Goal: Task Accomplishment & Management: Manage account settings

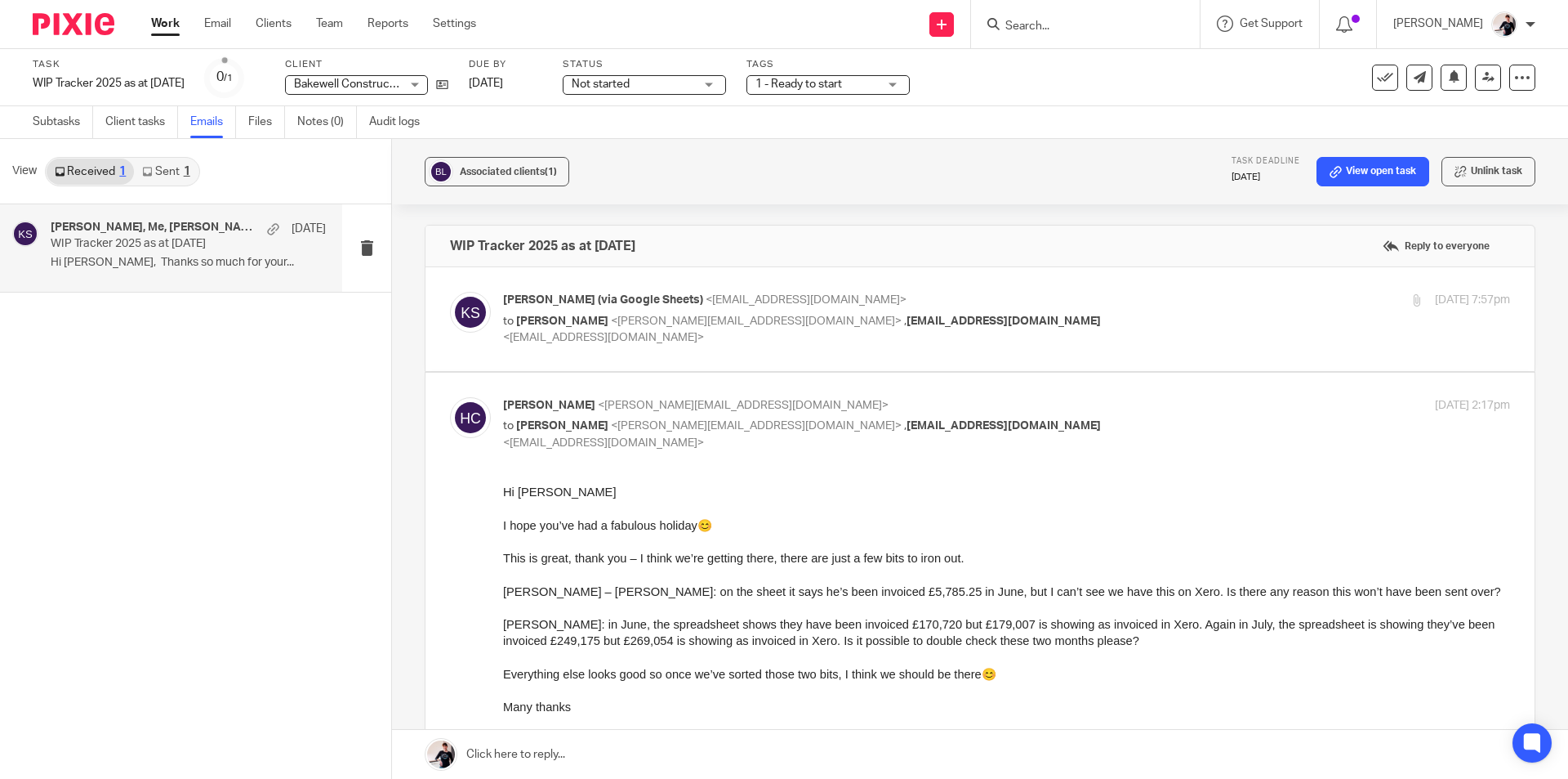
scroll to position [3105, 0]
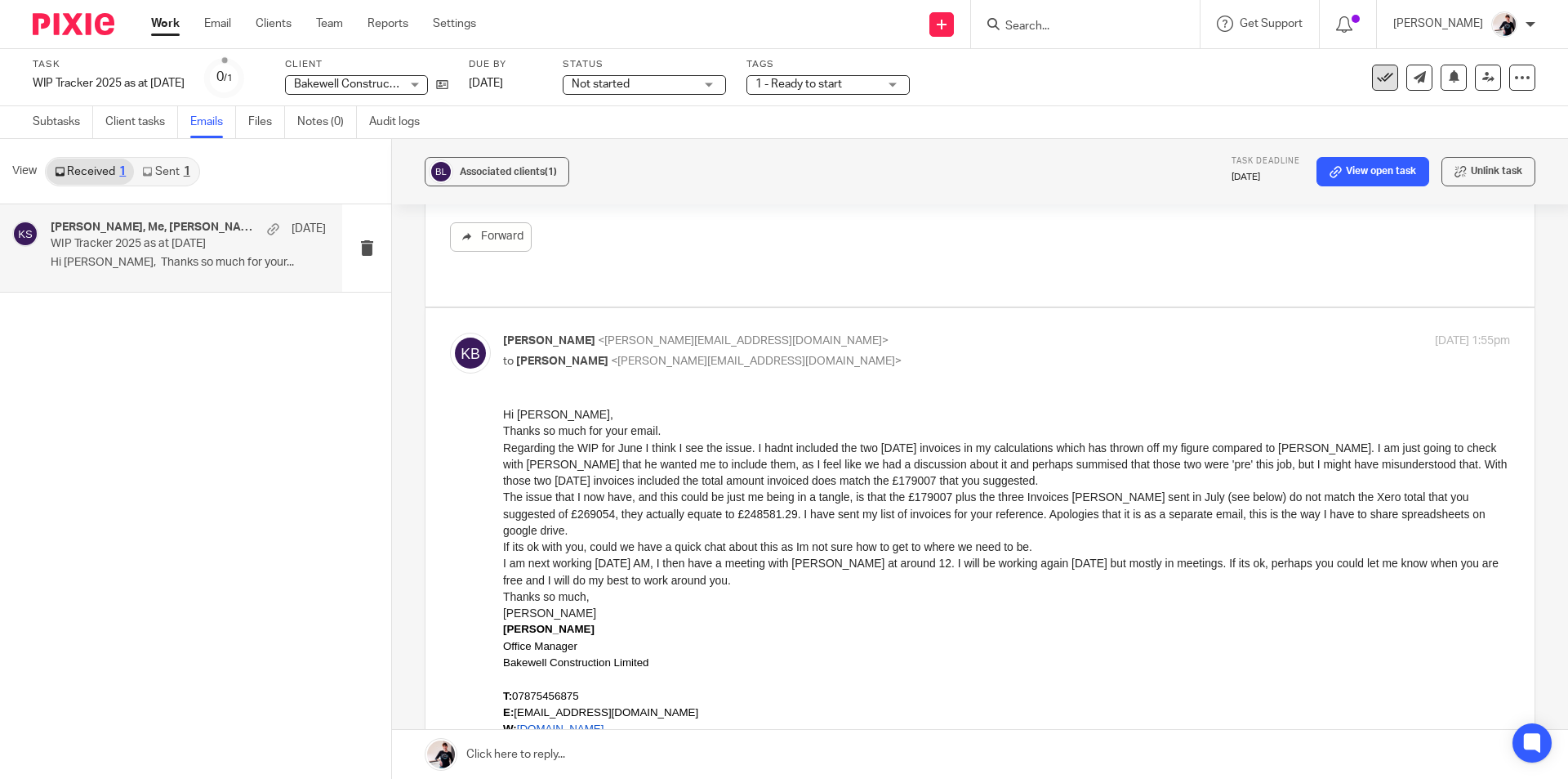
click at [1377, 76] on icon at bounding box center [1385, 77] width 16 height 16
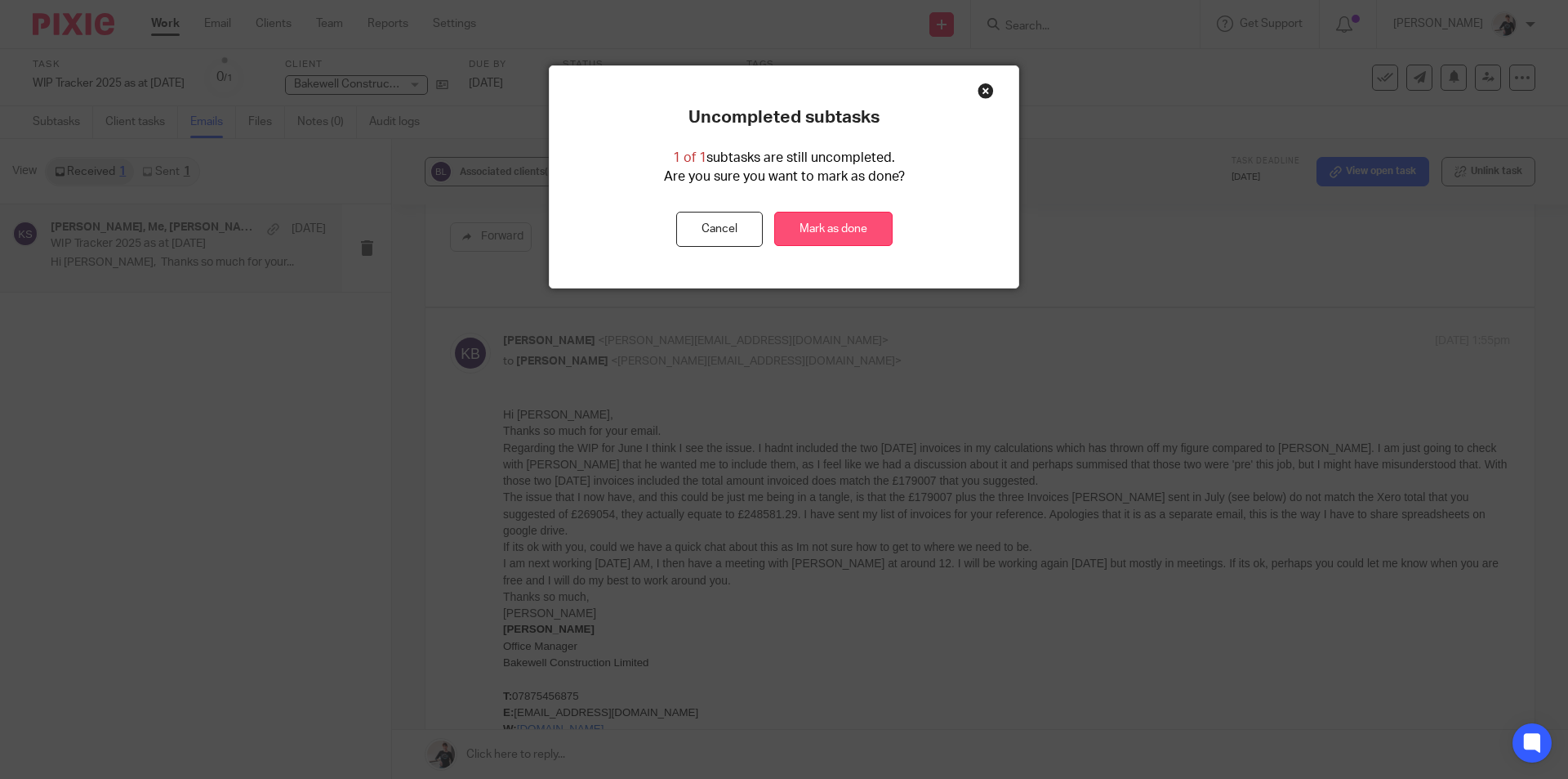
click at [845, 237] on link "Mark as done" at bounding box center [833, 229] width 118 height 36
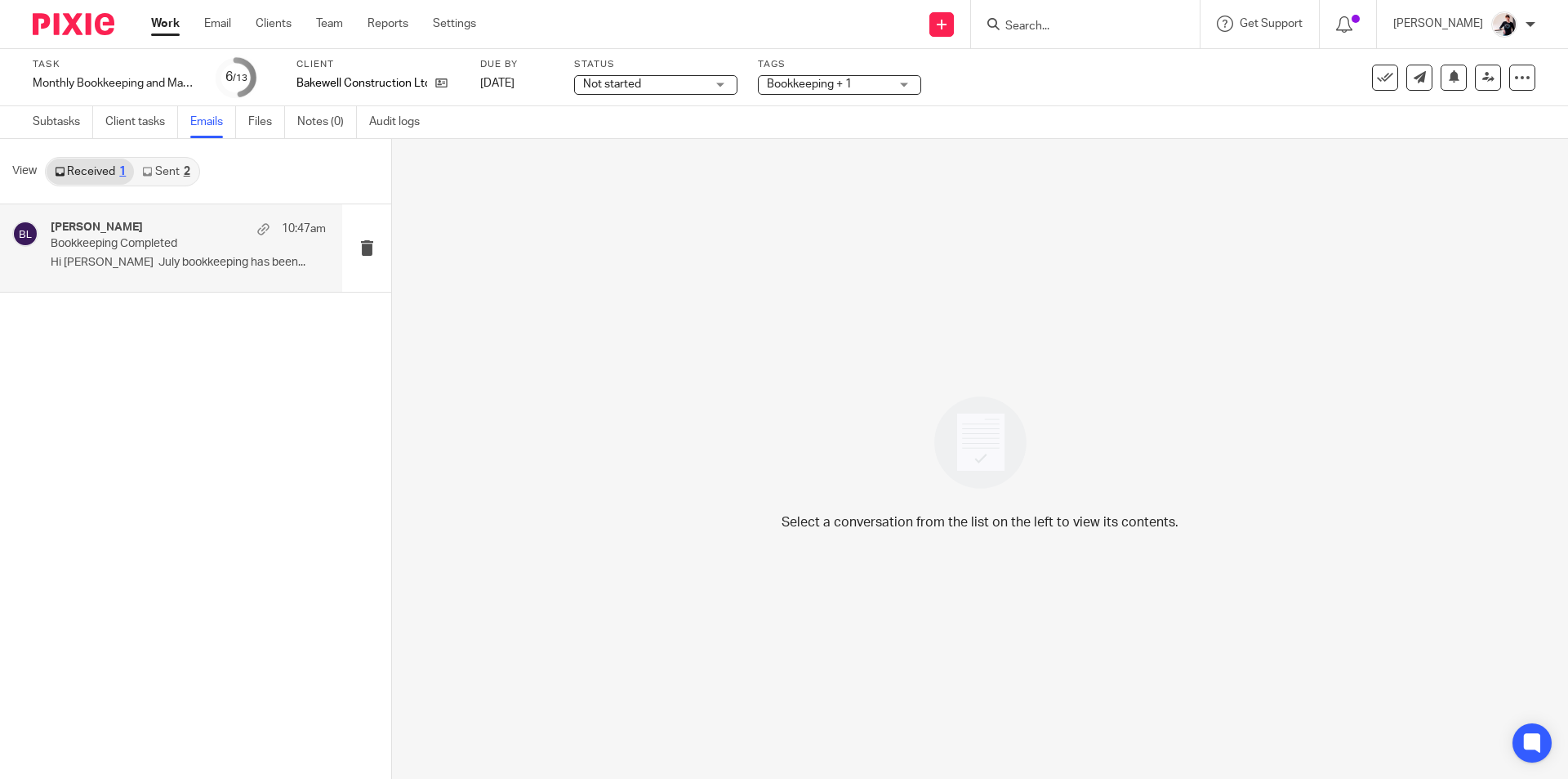
click at [196, 239] on p "Bookkeeping Completed" at bounding box center [161, 244] width 220 height 14
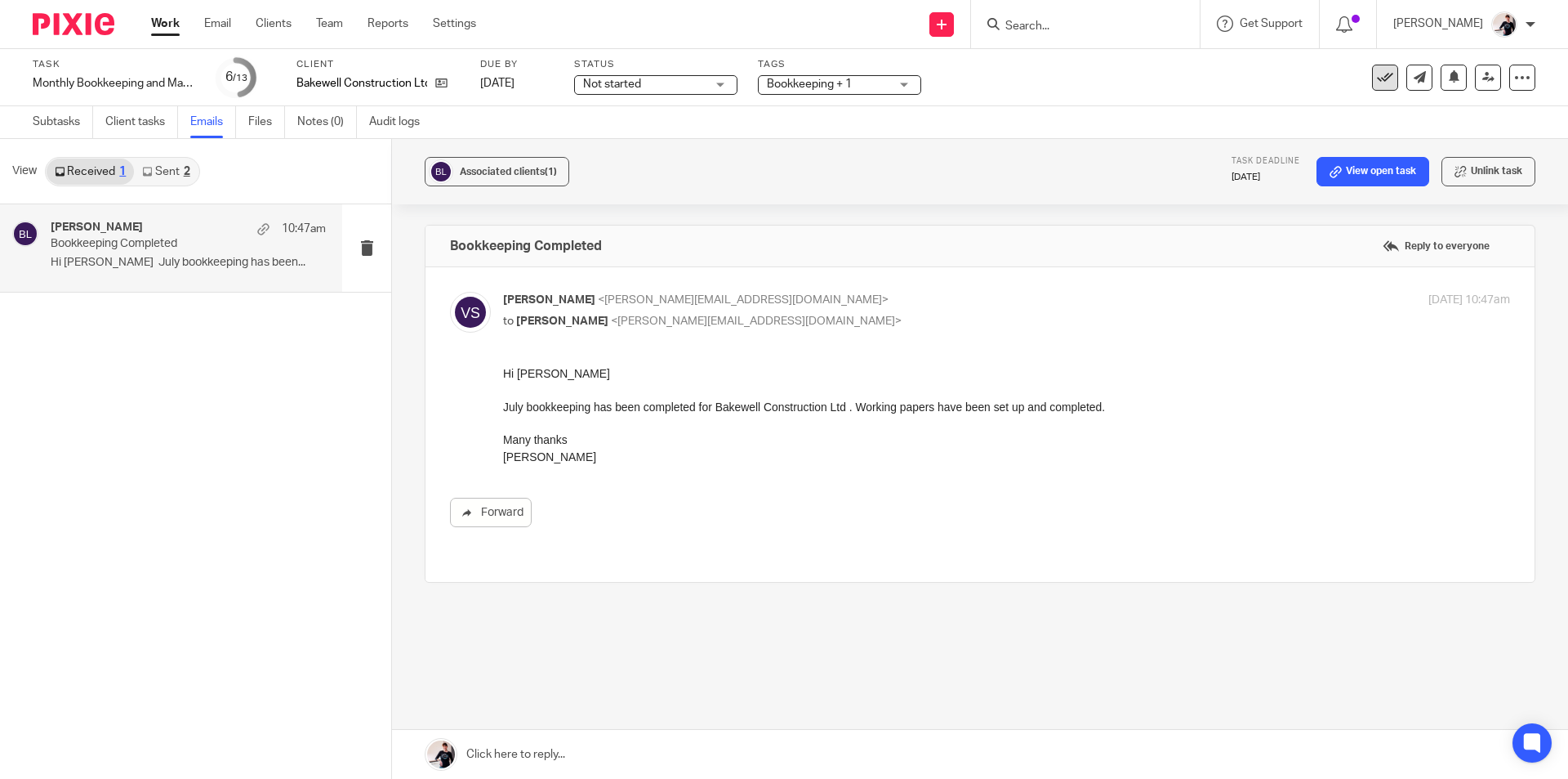
click at [1372, 85] on button at bounding box center [1385, 77] width 26 height 26
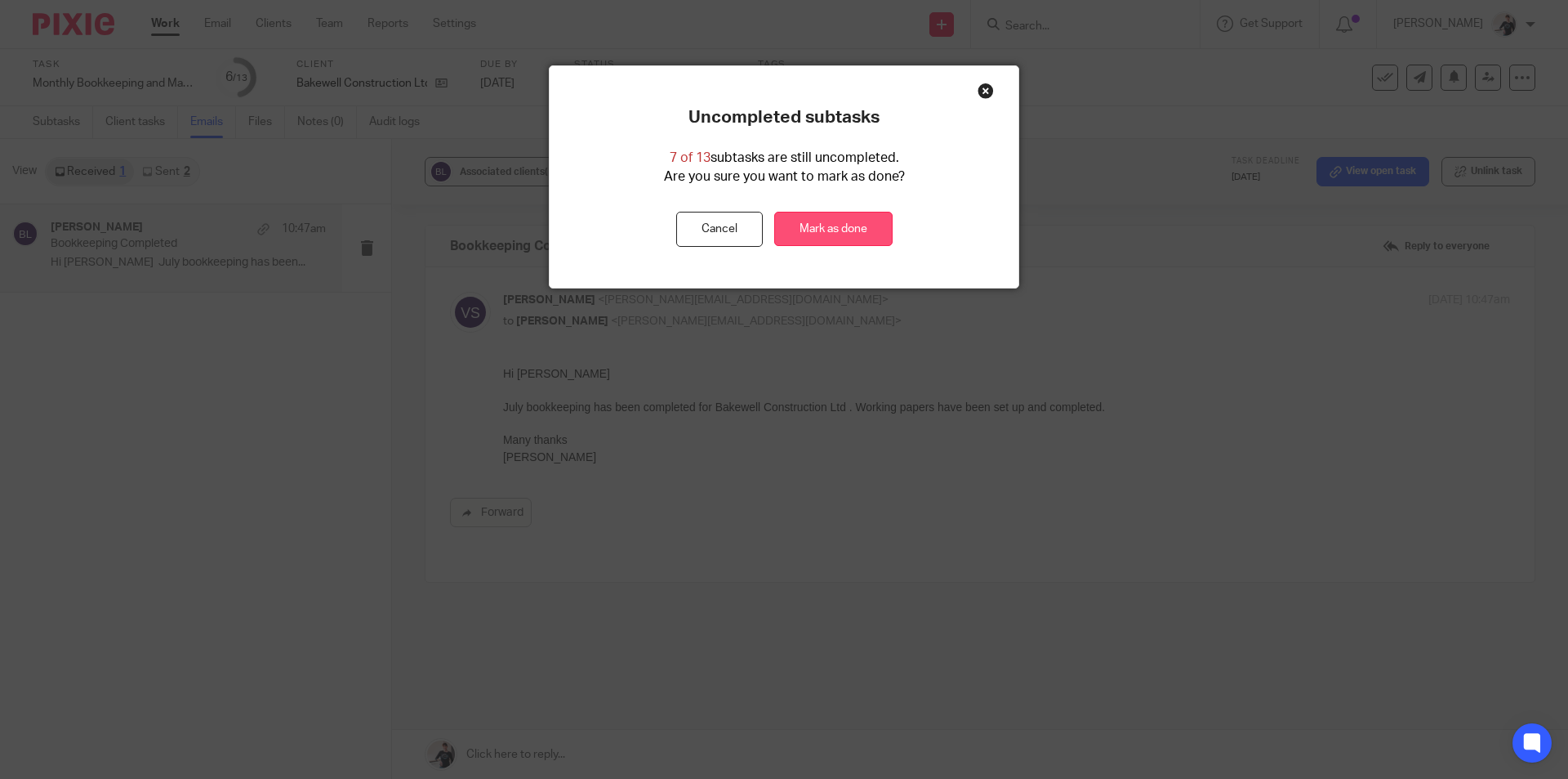
click at [863, 230] on link "Mark as done" at bounding box center [833, 229] width 118 height 36
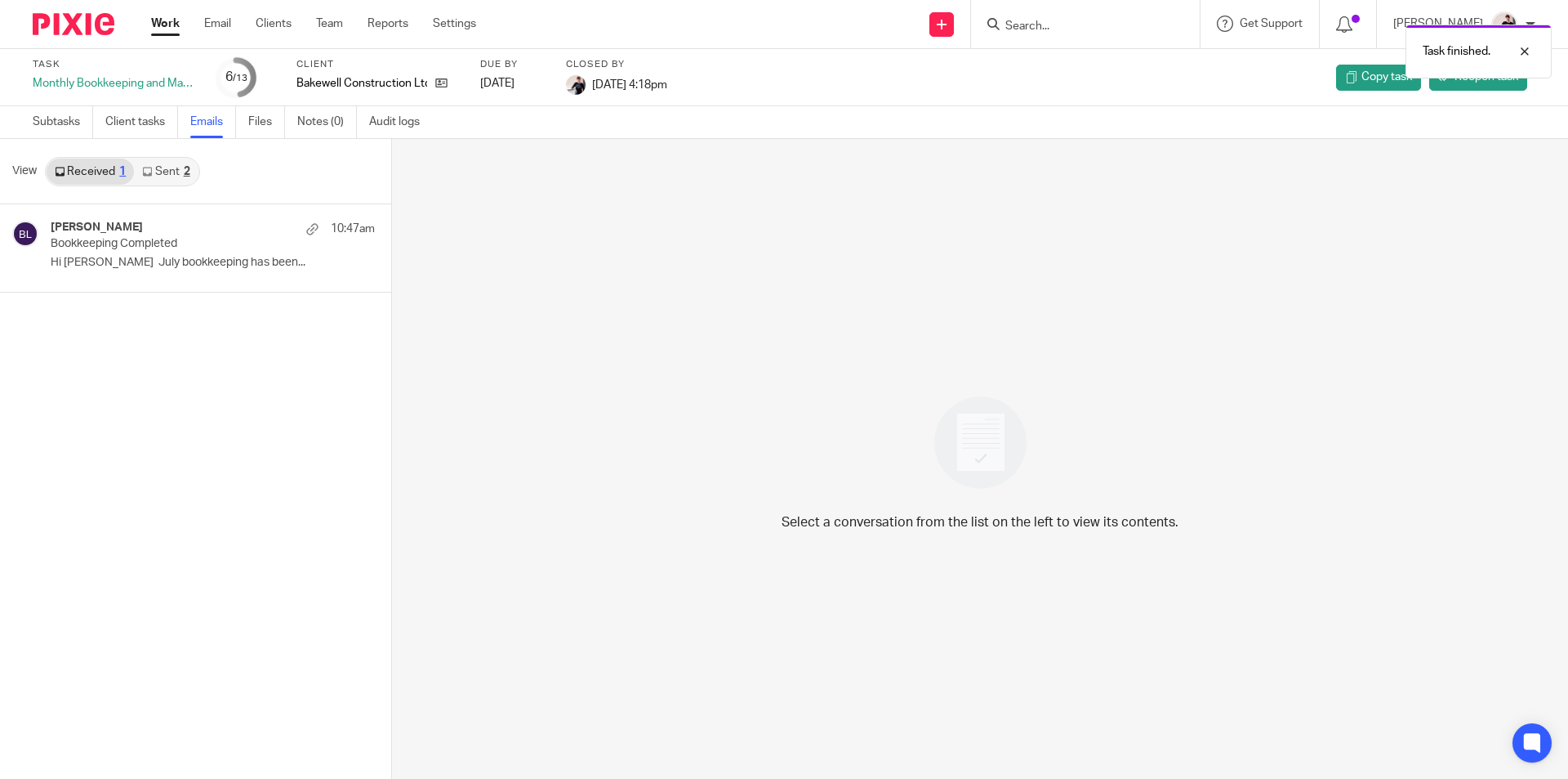
click at [156, 18] on link "Work" at bounding box center [165, 23] width 28 height 16
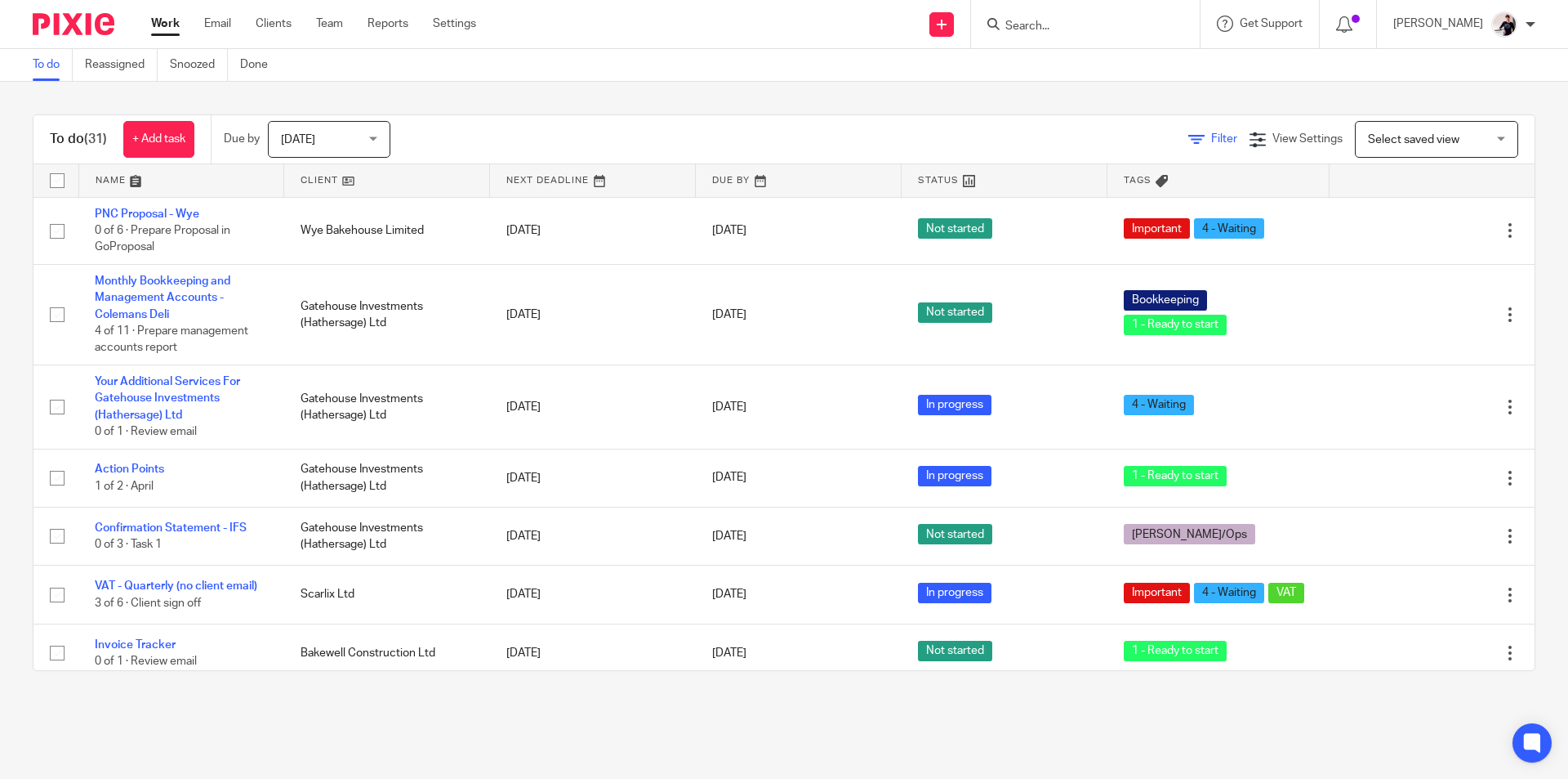
click at [1212, 137] on span "Filter" at bounding box center [1224, 139] width 26 height 12
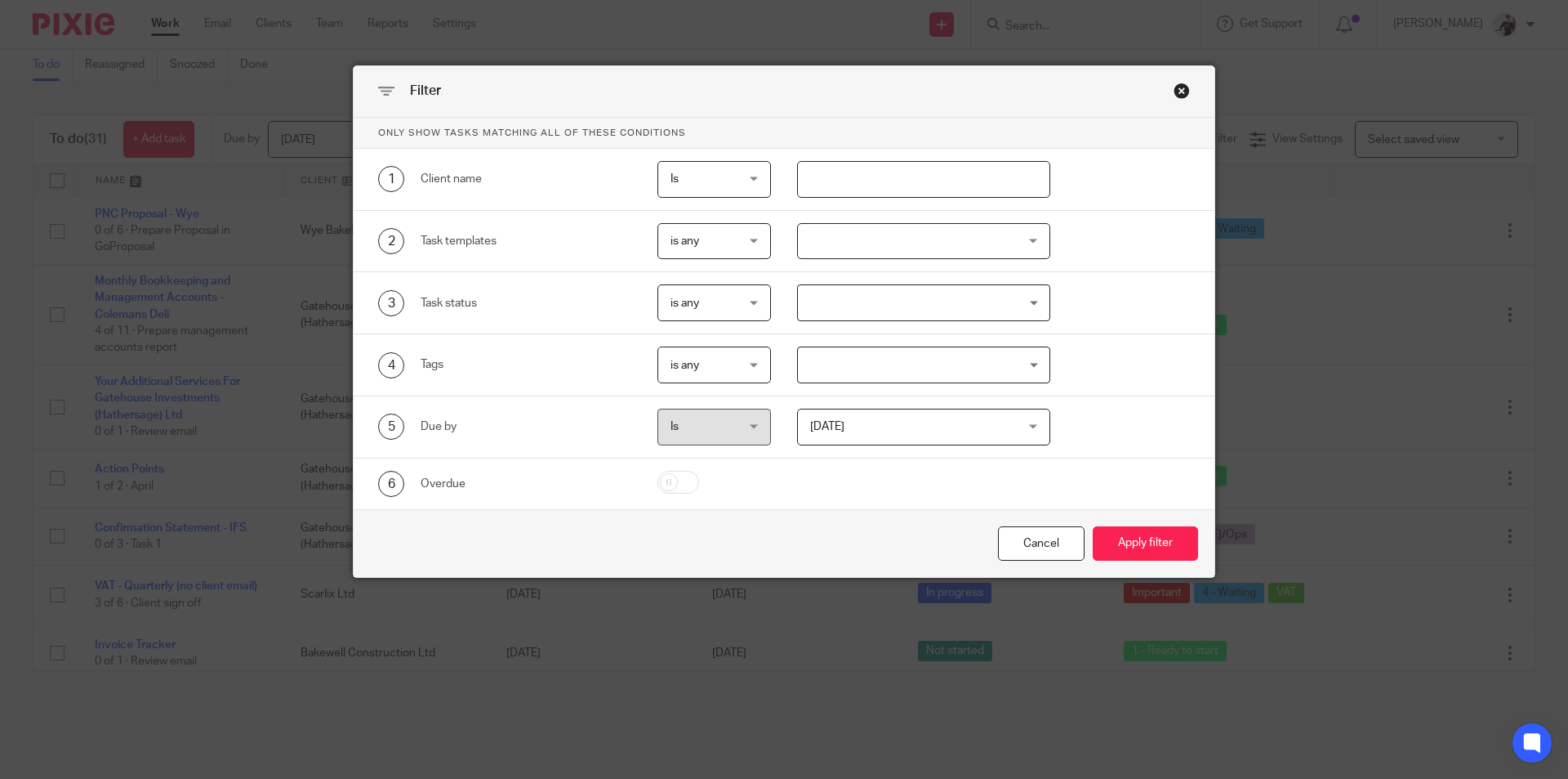
click at [836, 185] on input "text" at bounding box center [924, 179] width 254 height 36
type input "bakewell"
click at [1092, 526] on button "Apply filter" at bounding box center [1145, 544] width 106 height 36
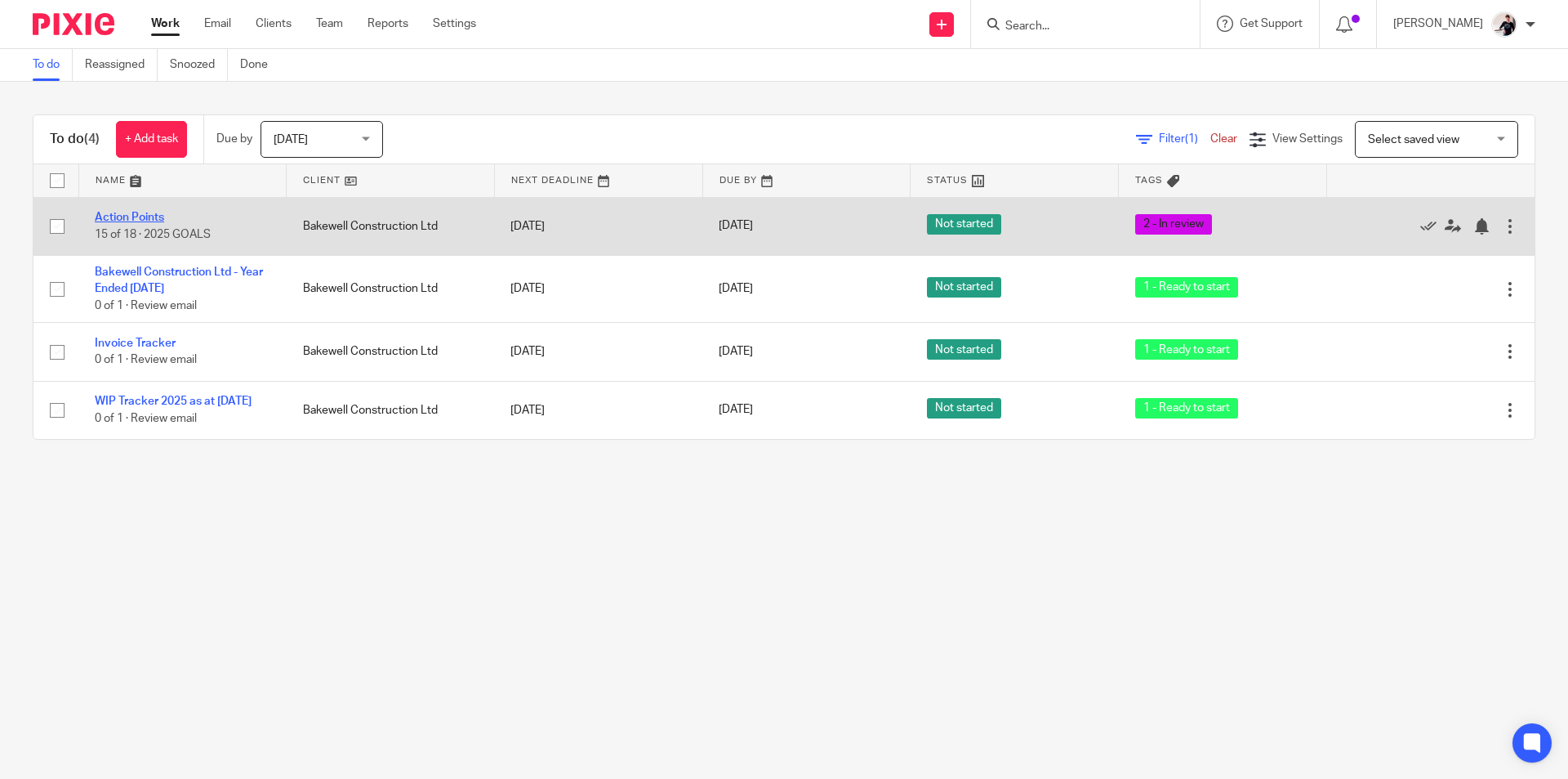
click at [156, 219] on link "Action Points" at bounding box center [130, 217] width 69 height 12
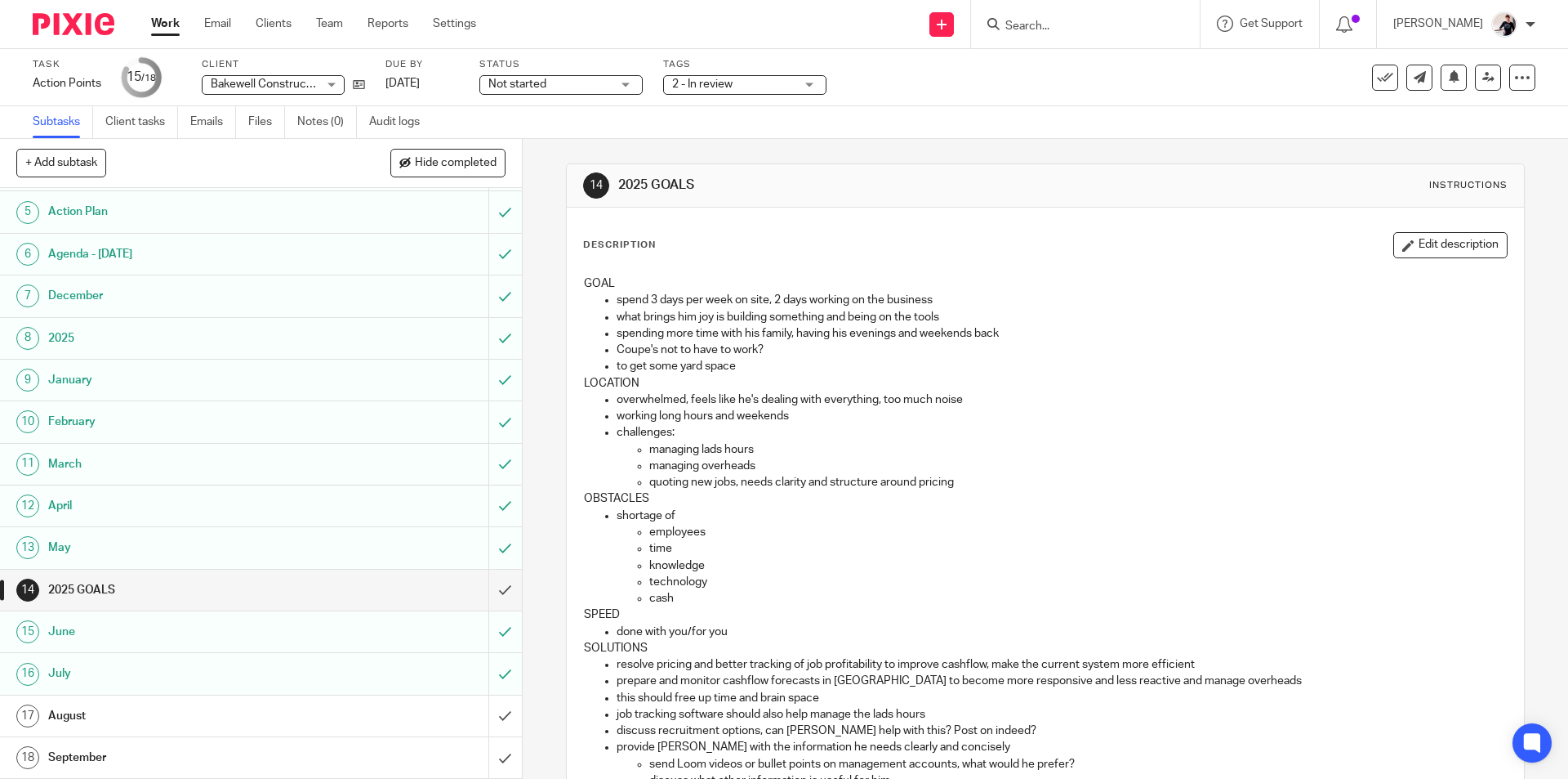
scroll to position [337, 0]
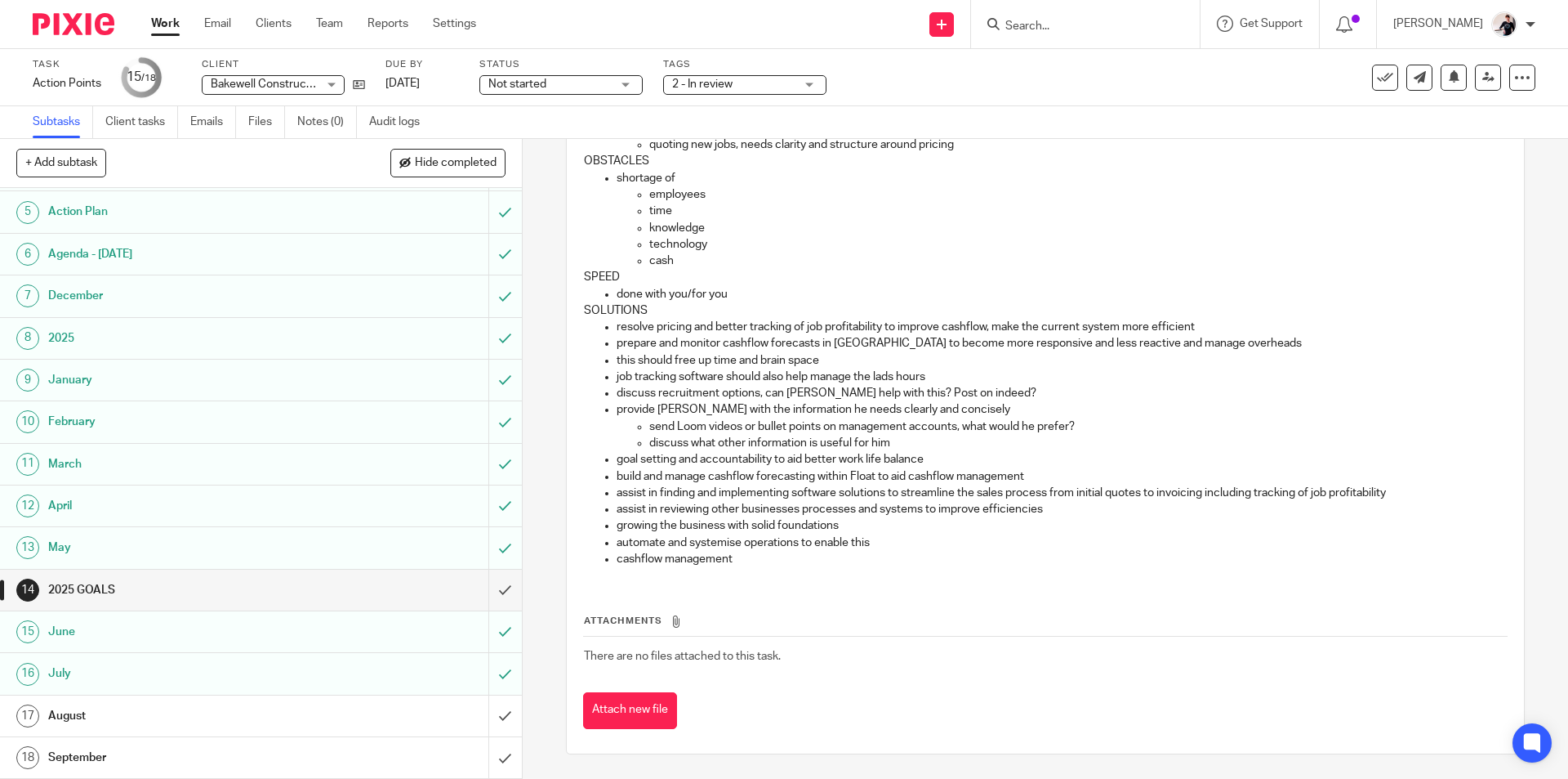
click at [211, 726] on h1 "August" at bounding box center [189, 716] width 283 height 25
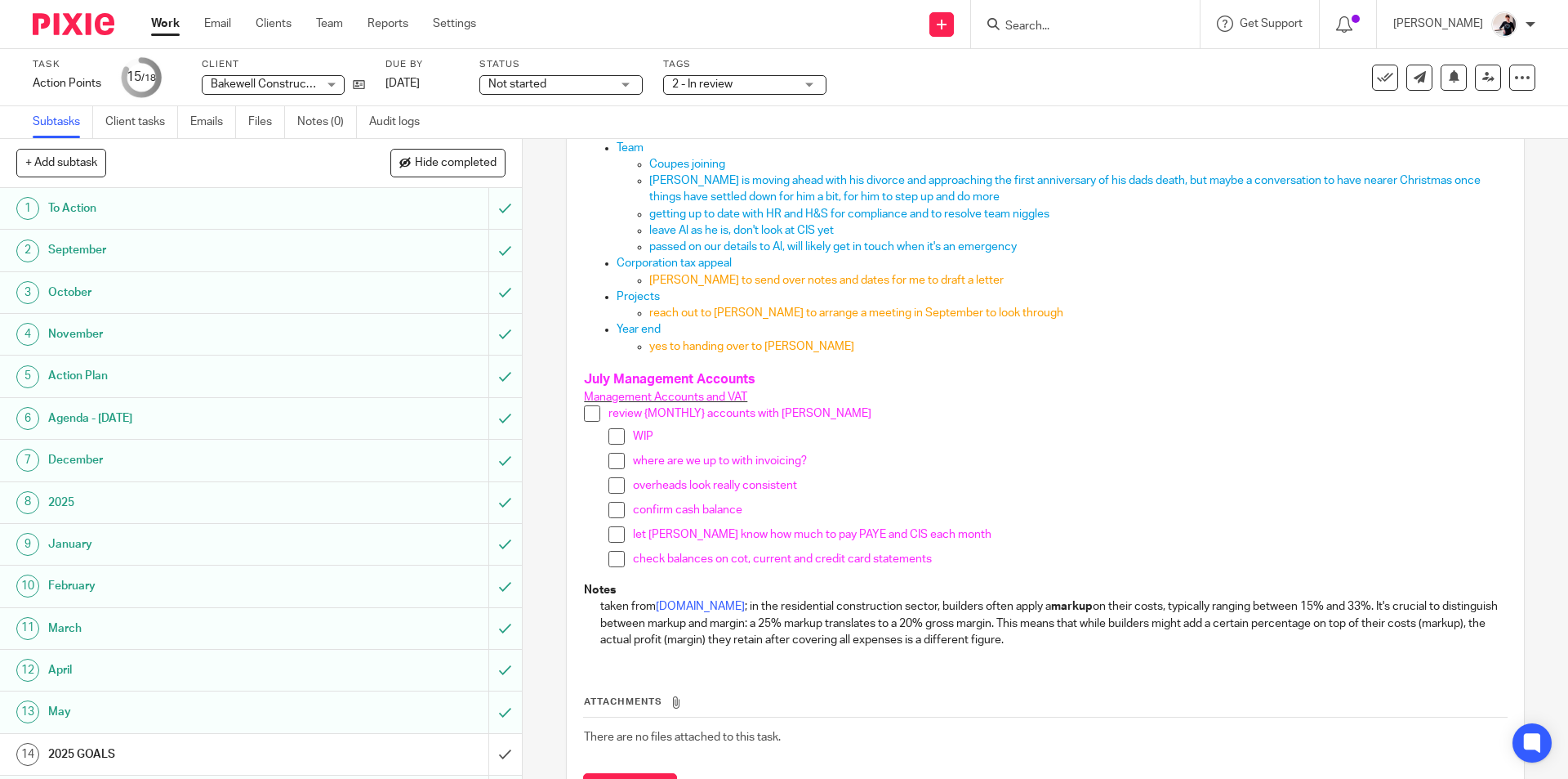
scroll to position [1389, 0]
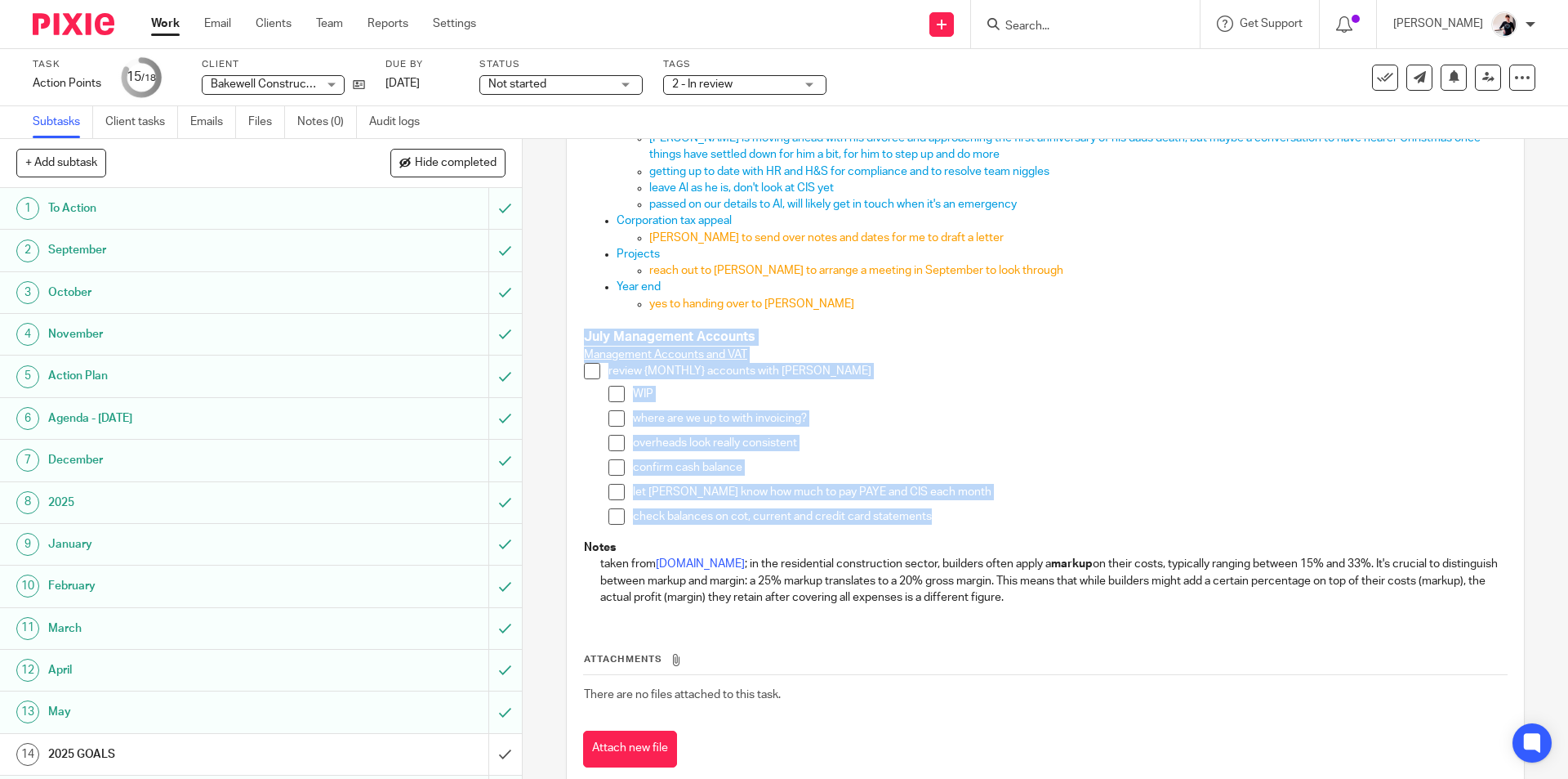
drag, startPoint x: 953, startPoint y: 498, endPoint x: 560, endPoint y: 318, distance: 432.3
click at [560, 318] on div "17 August Instructions Description Edit description Meeting with Tom - 13/08 Ye…" at bounding box center [1045, 458] width 1045 height 639
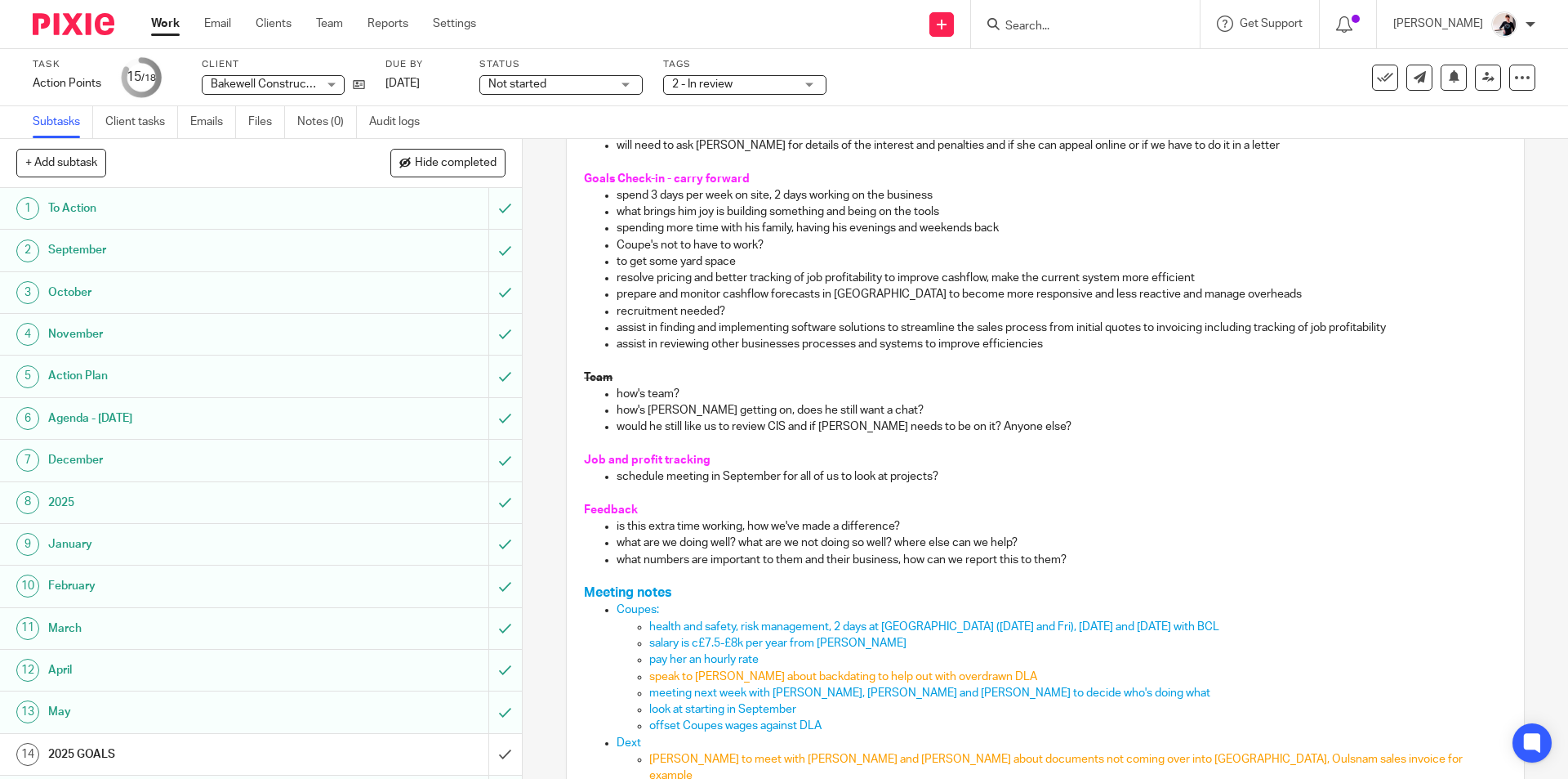
scroll to position [164, 0]
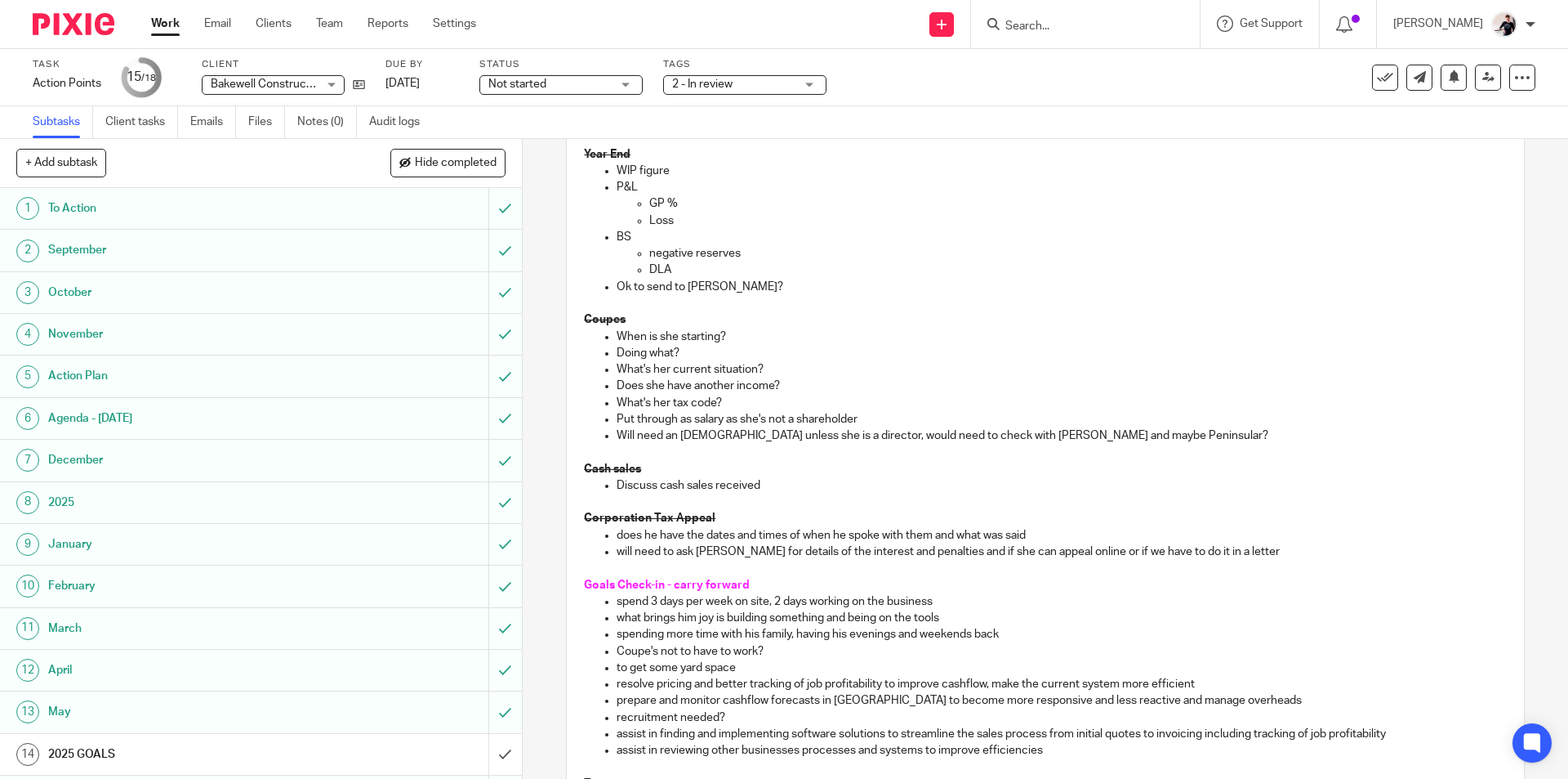
click at [552, 86] on span "Not started" at bounding box center [549, 84] width 123 height 17
click at [550, 149] on li "In progress" at bounding box center [561, 144] width 162 height 34
click at [409, 83] on link "[DATE]" at bounding box center [422, 84] width 74 height 17
click at [156, 28] on link "Work" at bounding box center [165, 23] width 28 height 16
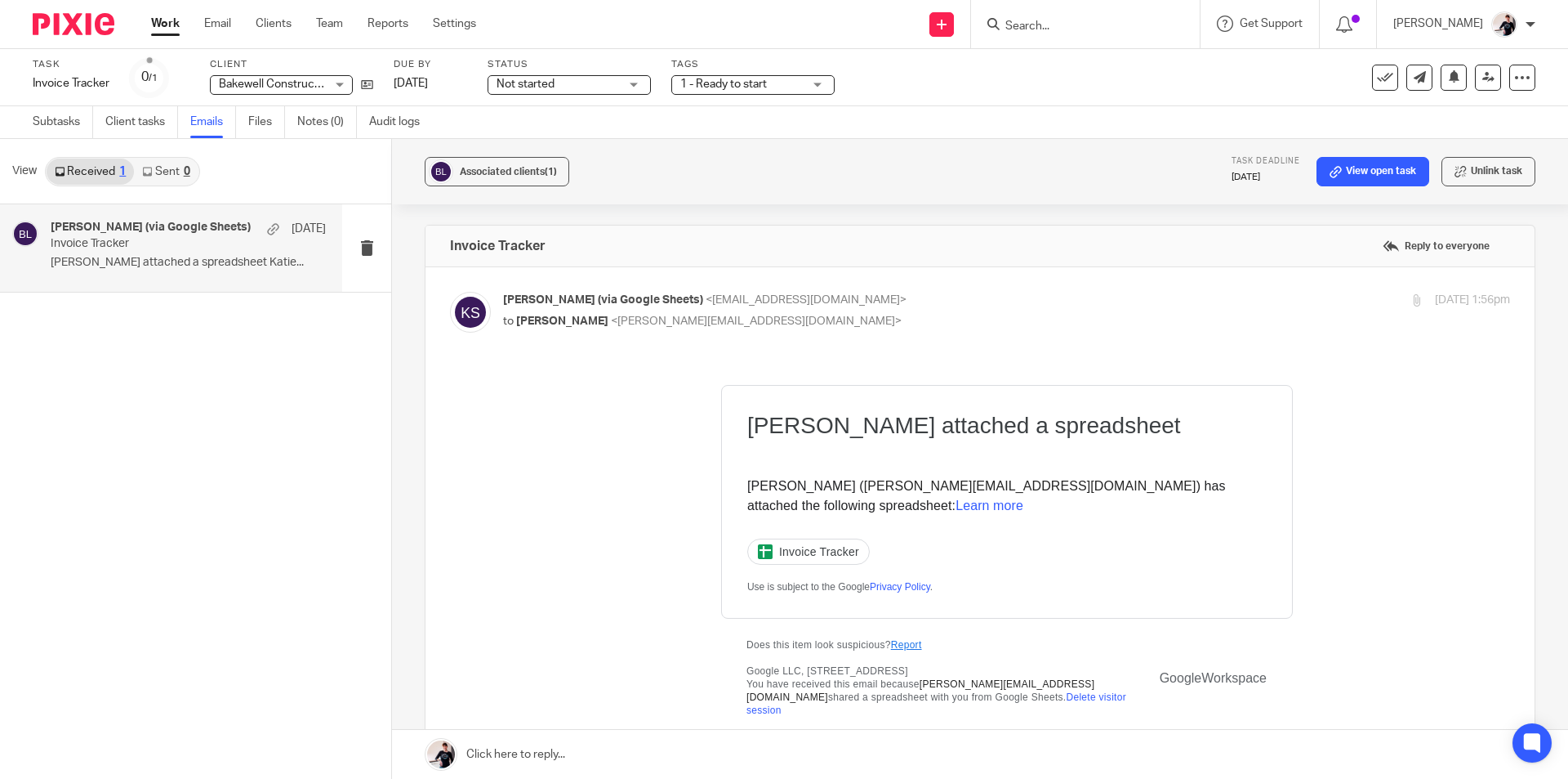
scroll to position [245, 0]
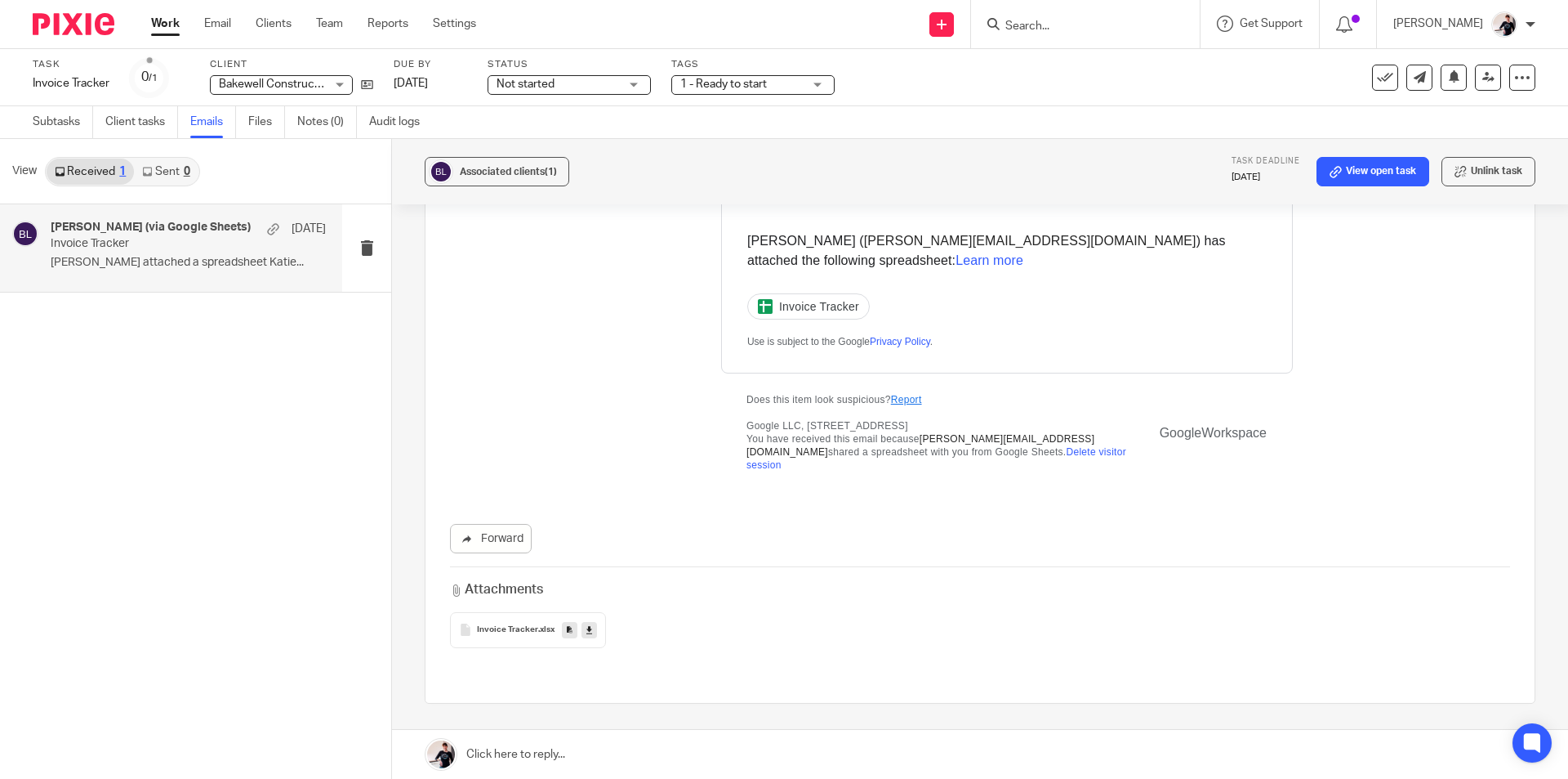
click at [1377, 83] on icon at bounding box center [1385, 77] width 16 height 16
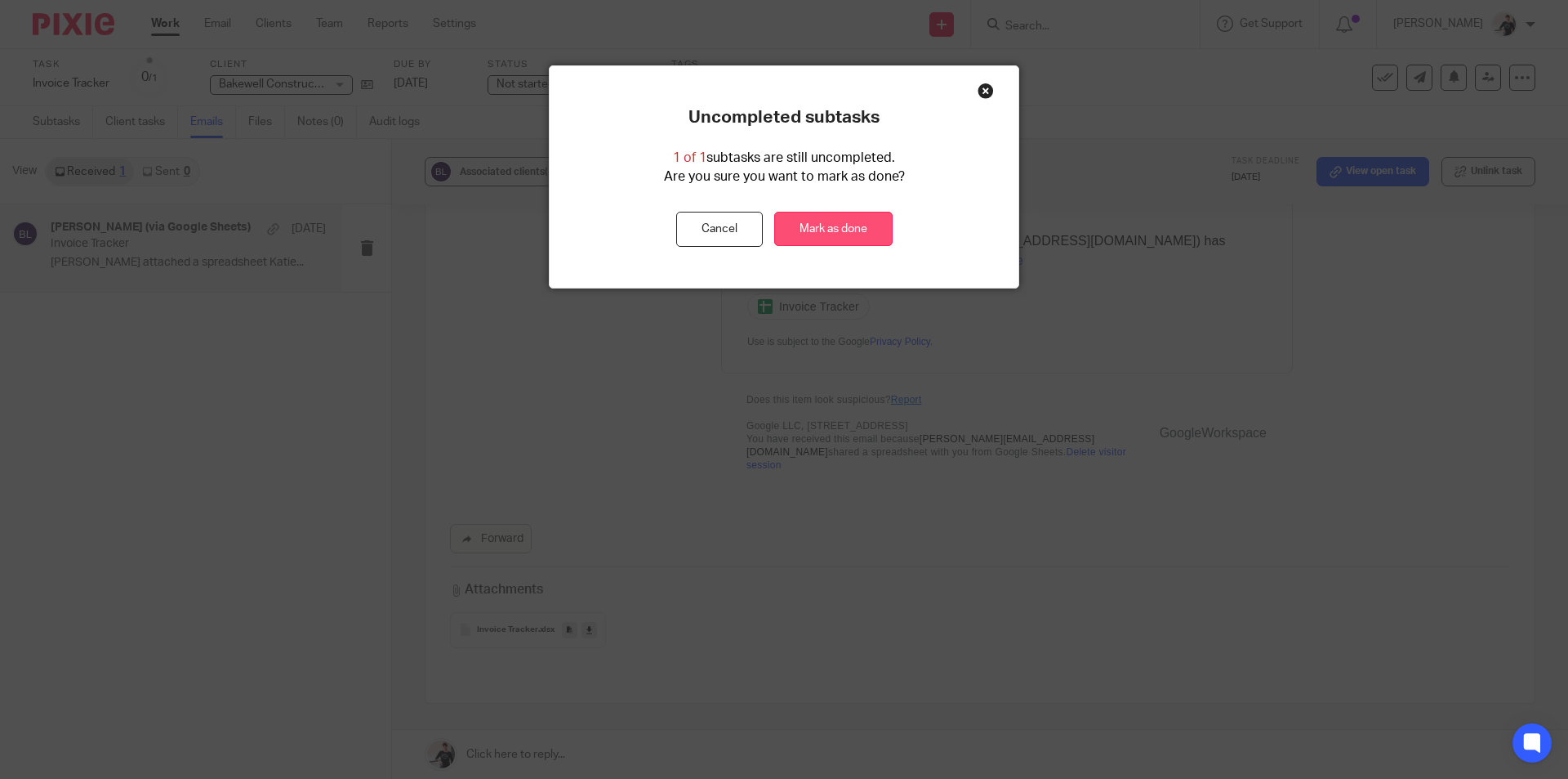
click at [857, 225] on link "Mark as done" at bounding box center [833, 229] width 118 height 36
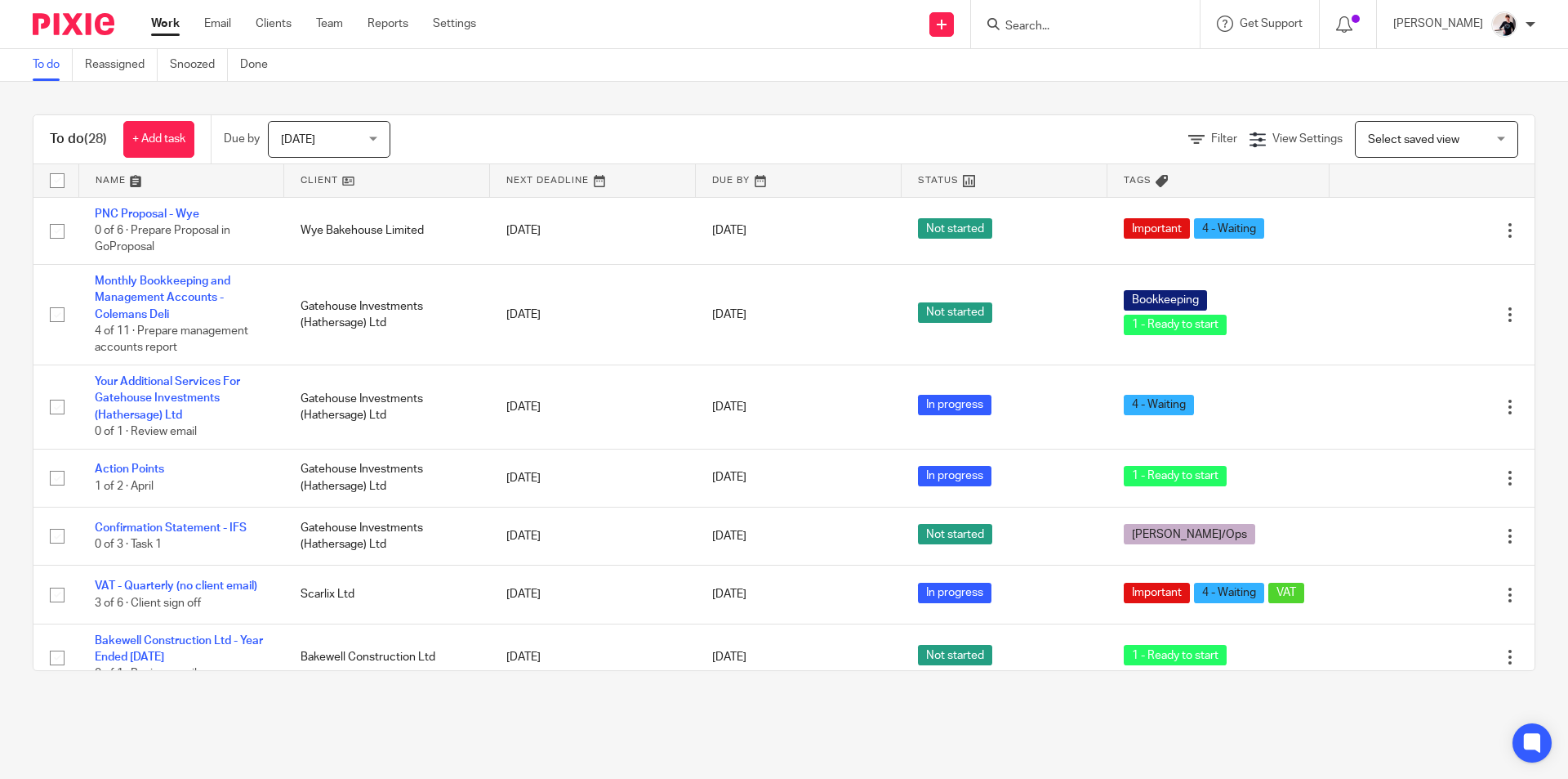
click at [327, 180] on link at bounding box center [387, 181] width 205 height 33
